Goal: Task Accomplishment & Management: Manage account settings

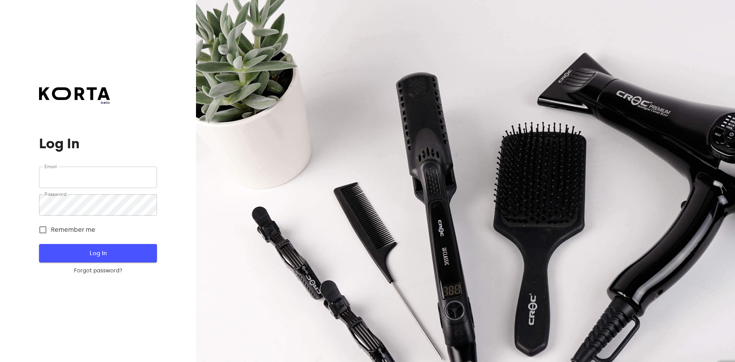
type input "[EMAIL_ADDRESS][DOMAIN_NAME]"
click at [95, 252] on span "Log In" at bounding box center [97, 253] width 93 height 10
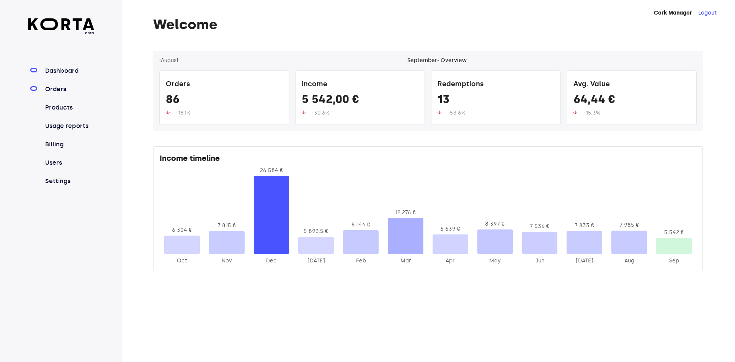
click at [58, 89] on link "Orders" at bounding box center [69, 89] width 51 height 9
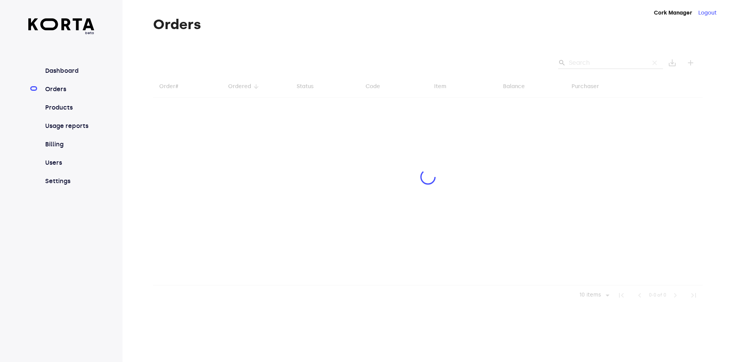
click at [585, 63] on div at bounding box center [428, 178] width 550 height 255
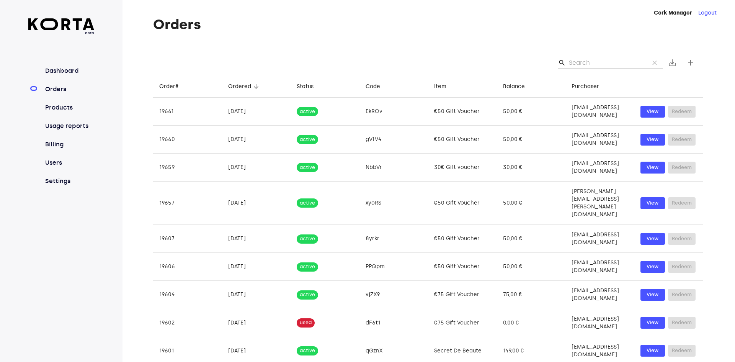
click at [581, 61] on input "Search" at bounding box center [606, 63] width 74 height 12
paste input "[EMAIL_ADDRESS][DOMAIN_NAME]"
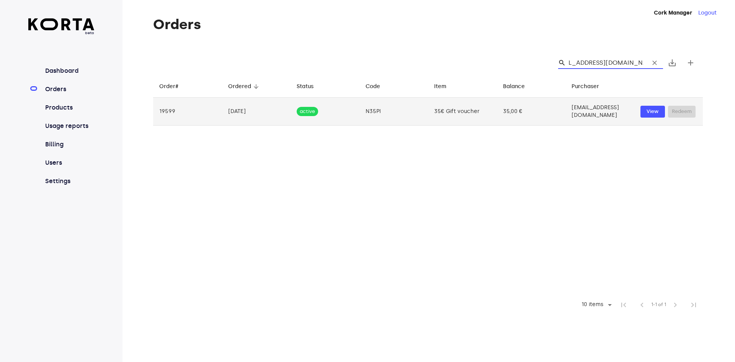
type input "[EMAIL_ADDRESS][DOMAIN_NAME]"
click at [612, 112] on td "[EMAIL_ADDRESS][DOMAIN_NAME]" at bounding box center [600, 112] width 69 height 28
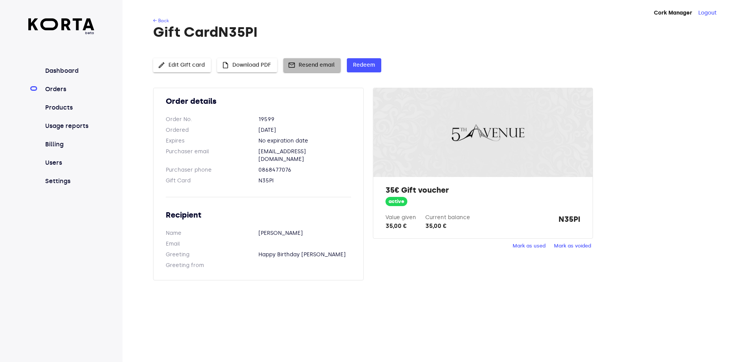
click at [322, 67] on span "mail Resend email" at bounding box center [312, 66] width 45 height 10
click at [413, 30] on h1 "Gift Card N35PI" at bounding box center [428, 32] width 550 height 15
click at [327, 31] on h1 "Gift Card N35PI" at bounding box center [428, 32] width 550 height 15
click at [554, 224] on div "Value given 35,00 € Current balance 35,00 € N35PI" at bounding box center [483, 222] width 195 height 17
click at [327, 29] on h1 "Gift Card N35PI" at bounding box center [428, 32] width 550 height 15
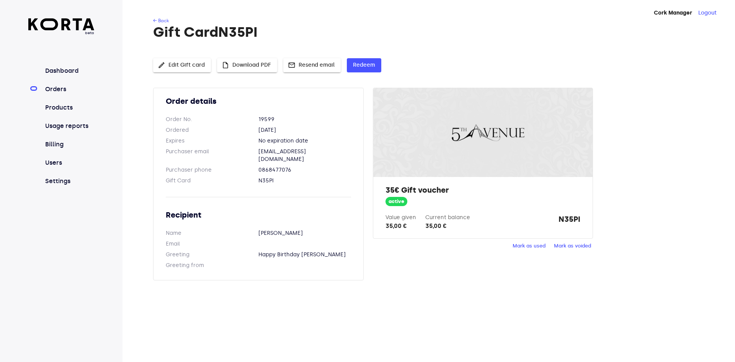
click at [308, 70] on button "mail Resend email" at bounding box center [311, 65] width 57 height 14
click at [493, 207] on div "35€ Gift voucher active Value given 35,00 € Current balance 35,00 € N35PI" at bounding box center [482, 207] width 219 height 61
click at [304, 151] on dd "[EMAIL_ADDRESS][DOMAIN_NAME]" at bounding box center [305, 155] width 93 height 15
drag, startPoint x: 255, startPoint y: 155, endPoint x: 340, endPoint y: 152, distance: 85.5
click at [340, 152] on dl "Purchaser email [EMAIL_ADDRESS][DOMAIN_NAME]" at bounding box center [258, 155] width 185 height 15
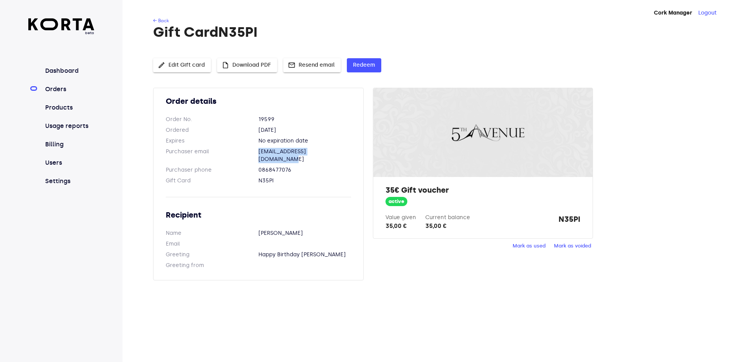
click at [303, 152] on dd "[EMAIL_ADDRESS][DOMAIN_NAME]" at bounding box center [305, 155] width 93 height 15
